Goal: Complete application form: Complete application form

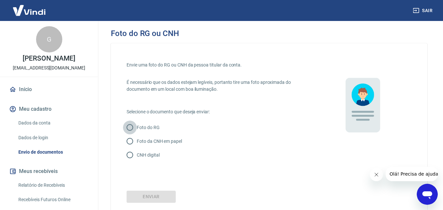
click at [129, 129] on input "Foto do RG" at bounding box center [130, 128] width 14 height 14
radio input "true"
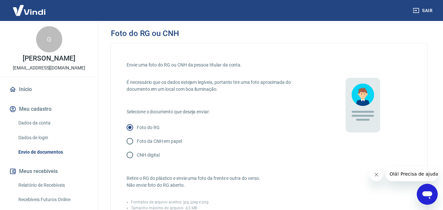
scroll to position [153, 0]
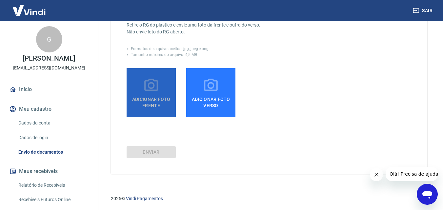
click at [149, 83] on icon at bounding box center [151, 85] width 16 height 16
click at [0, 0] on input "Adicionar foto frente" at bounding box center [0, 0] width 0 height 0
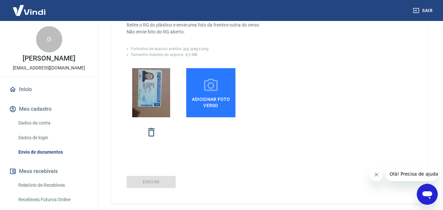
click at [195, 98] on span "Adicionar foto verso" at bounding box center [211, 101] width 44 height 15
click at [0, 0] on input "Adicionar foto verso" at bounding box center [0, 0] width 0 height 0
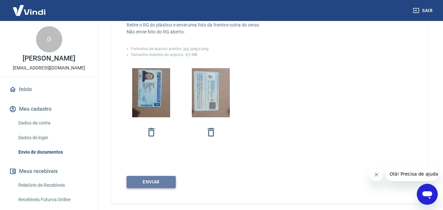
click at [152, 181] on button "Enviar" at bounding box center [151, 182] width 49 height 12
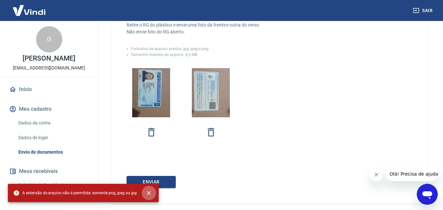
click at [150, 191] on button "close" at bounding box center [149, 193] width 14 height 14
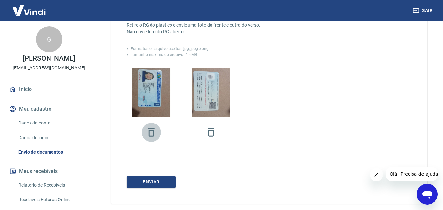
click at [151, 130] on icon "button" at bounding box center [151, 132] width 7 height 9
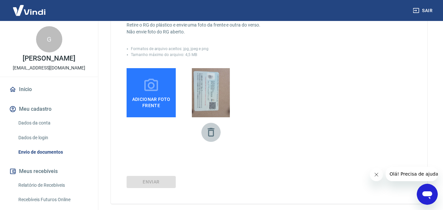
click at [211, 133] on icon "button" at bounding box center [210, 132] width 11 height 11
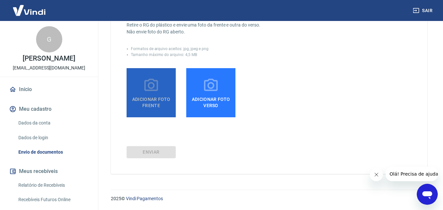
click at [133, 91] on label "Adicionar foto frente" at bounding box center [151, 92] width 49 height 49
click at [0, 0] on input "Adicionar foto frente" at bounding box center [0, 0] width 0 height 0
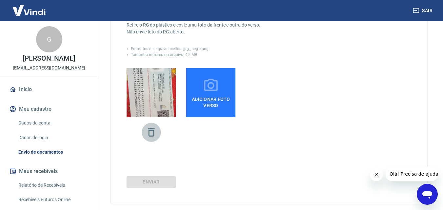
click at [149, 135] on icon "button" at bounding box center [151, 132] width 7 height 9
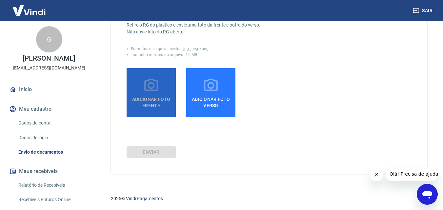
click at [162, 91] on label "Adicionar foto frente" at bounding box center [151, 92] width 49 height 49
click at [0, 0] on input "Adicionar foto frente" at bounding box center [0, 0] width 0 height 0
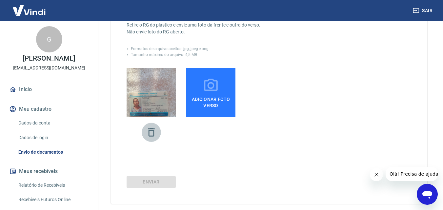
click at [150, 132] on icon "button" at bounding box center [151, 132] width 11 height 11
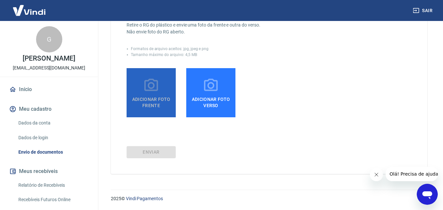
click at [149, 91] on icon at bounding box center [151, 85] width 16 height 16
click at [0, 0] on input "Adicionar foto frente" at bounding box center [0, 0] width 0 height 0
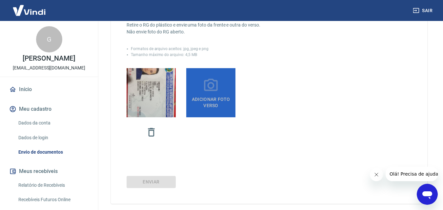
click at [217, 92] on icon at bounding box center [211, 85] width 16 height 16
click at [0, 0] on input "Adicionar foto verso" at bounding box center [0, 0] width 0 height 0
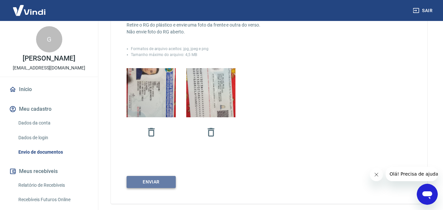
click at [141, 185] on button "Enviar" at bounding box center [151, 182] width 49 height 12
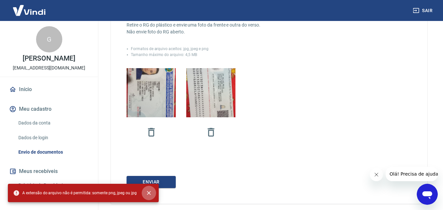
click at [146, 191] on icon "close" at bounding box center [149, 193] width 7 height 7
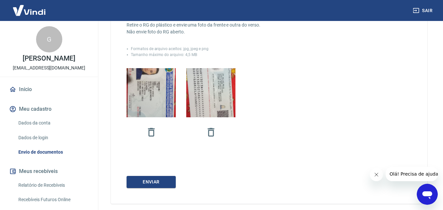
scroll to position [0, 0]
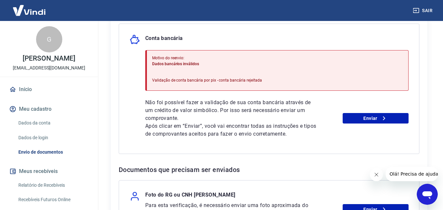
scroll to position [159, 0]
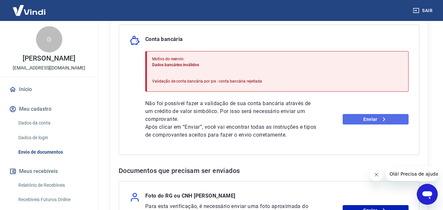
click at [368, 122] on link "Enviar" at bounding box center [376, 119] width 66 height 10
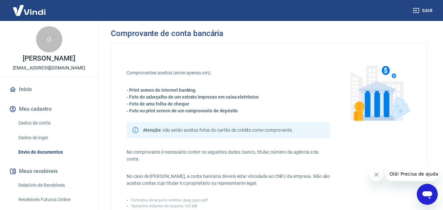
scroll to position [159, 0]
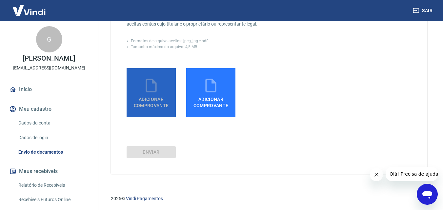
click at [150, 90] on icon at bounding box center [151, 85] width 16 height 16
click at [0, 0] on input "Adicionar comprovante" at bounding box center [0, 0] width 0 height 0
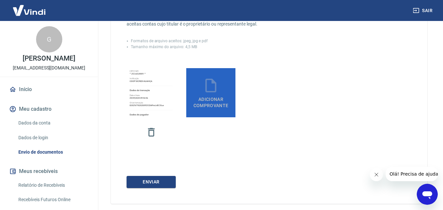
click at [213, 93] on icon at bounding box center [211, 85] width 16 height 16
click at [0, 0] on input "Adicionar comprovante" at bounding box center [0, 0] width 0 height 0
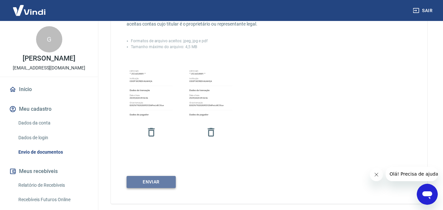
click at [152, 179] on button "ENVIAR" at bounding box center [151, 182] width 49 height 12
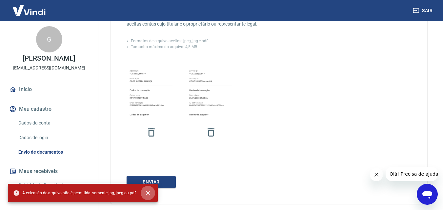
click at [146, 192] on icon "close" at bounding box center [148, 193] width 4 height 4
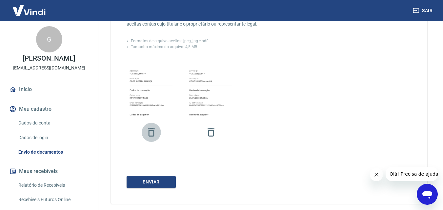
click at [150, 131] on icon "button" at bounding box center [151, 132] width 7 height 9
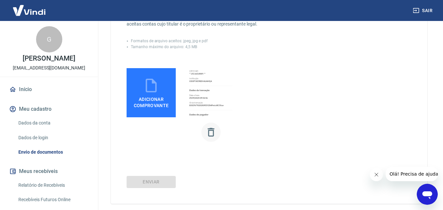
click at [212, 133] on icon "button" at bounding box center [210, 132] width 11 height 11
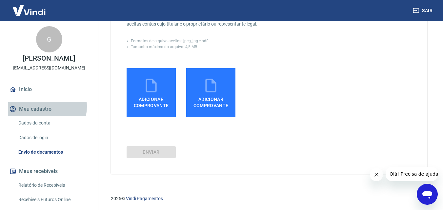
click at [46, 107] on button "Meu cadastro" at bounding box center [49, 109] width 82 height 14
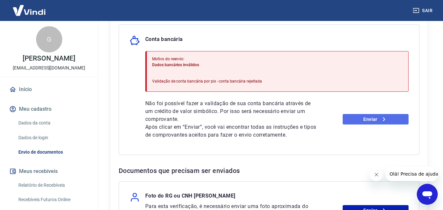
click at [357, 121] on link "Enviar" at bounding box center [376, 119] width 66 height 10
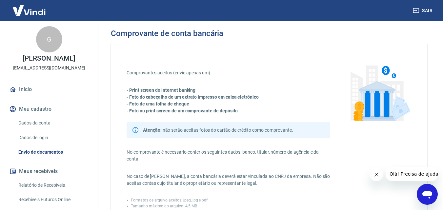
click at [443, 129] on div "Comprovante de conta bancária Comprovantes aceitos (envie apenas um): - Print s…" at bounding box center [269, 181] width 348 height 320
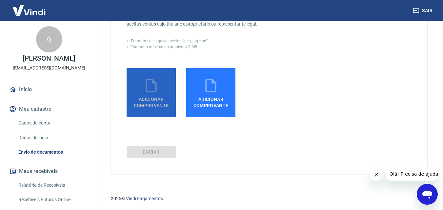
click at [156, 91] on icon at bounding box center [151, 86] width 11 height 14
click at [0, 0] on input "Adicionar comprovante" at bounding box center [0, 0] width 0 height 0
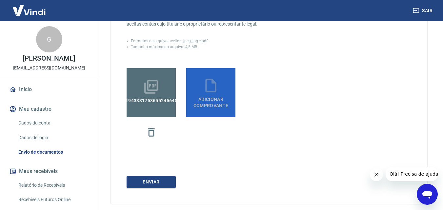
click at [210, 111] on label "Adicionar comprovante" at bounding box center [210, 92] width 49 height 49
click at [0, 0] on input "Adicionar comprovante" at bounding box center [0, 0] width 0 height 0
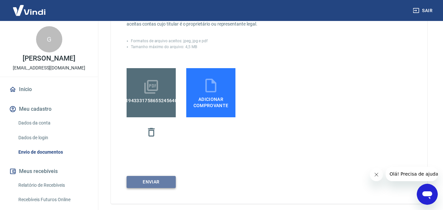
click at [153, 180] on button "ENVIAR" at bounding box center [151, 182] width 49 height 12
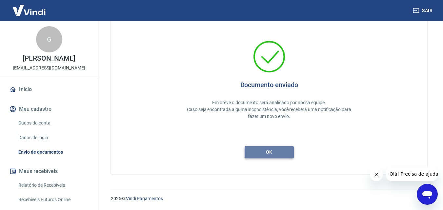
click at [267, 156] on button "ok" at bounding box center [269, 152] width 49 height 12
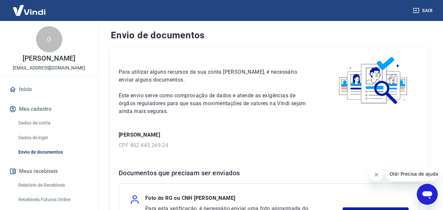
scroll to position [94, 0]
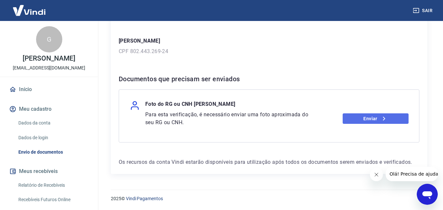
click at [377, 114] on link "Enviar" at bounding box center [376, 118] width 66 height 10
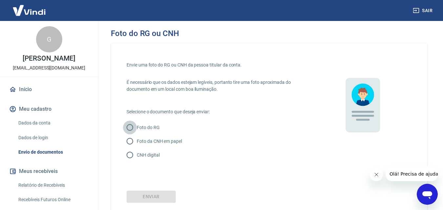
click at [131, 126] on input "Foto do RG" at bounding box center [130, 128] width 14 height 14
radio input "true"
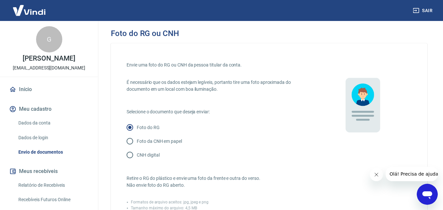
scroll to position [153, 0]
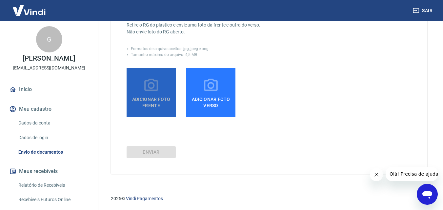
click at [151, 91] on icon at bounding box center [151, 85] width 16 height 16
click at [0, 0] on input "Adicionar foto frente" at bounding box center [0, 0] width 0 height 0
click at [155, 101] on span "Adicionar foto frente" at bounding box center [151, 101] width 44 height 15
click at [0, 0] on input "Adicionar foto frente" at bounding box center [0, 0] width 0 height 0
click at [146, 97] on span "Adicionar foto frente" at bounding box center [151, 101] width 44 height 15
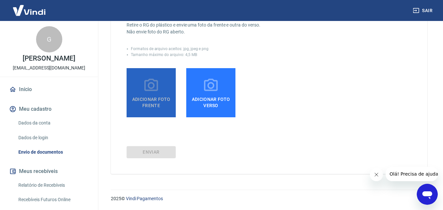
click at [0, 0] on input "Adicionar foto frente" at bounding box center [0, 0] width 0 height 0
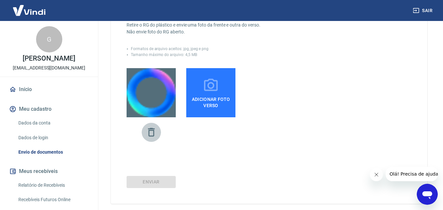
click at [152, 132] on icon "button" at bounding box center [151, 132] width 11 height 11
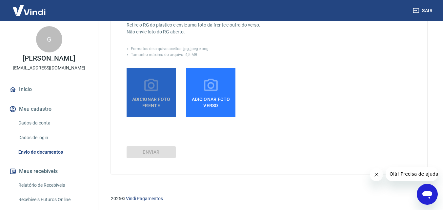
click at [146, 90] on icon at bounding box center [151, 85] width 14 height 12
click at [0, 0] on input "Adicionar foto frente" at bounding box center [0, 0] width 0 height 0
drag, startPoint x: 154, startPoint y: 84, endPoint x: 147, endPoint y: 100, distance: 18.2
click at [147, 100] on span "Adicionar foto frente" at bounding box center [151, 101] width 44 height 15
click at [0, 0] on input "Adicionar foto frente" at bounding box center [0, 0] width 0 height 0
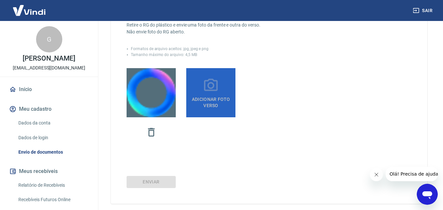
click at [207, 88] on icon at bounding box center [211, 85] width 16 height 16
click at [0, 0] on input "Adicionar foto verso" at bounding box center [0, 0] width 0 height 0
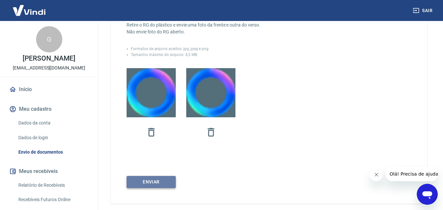
click at [147, 181] on button "Enviar" at bounding box center [151, 182] width 49 height 12
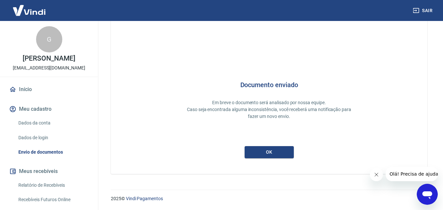
scroll to position [17, 0]
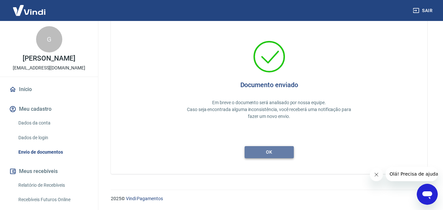
click at [269, 152] on button "ok" at bounding box center [269, 152] width 49 height 12
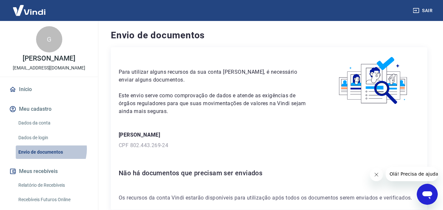
click at [46, 149] on link "Envio de documentos" at bounding box center [53, 152] width 74 height 13
click at [45, 150] on link "Envio de documentos" at bounding box center [53, 152] width 74 height 13
